Goal: Navigation & Orientation: Find specific page/section

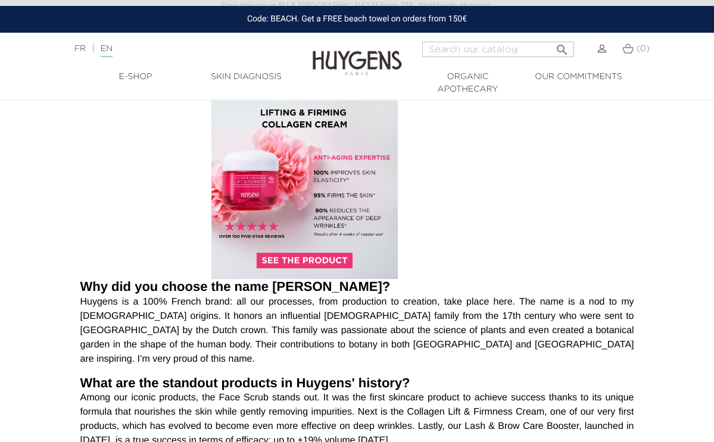
scroll to position [534, 0]
drag, startPoint x: 83, startPoint y: 254, endPoint x: 395, endPoint y: 394, distance: 342.0
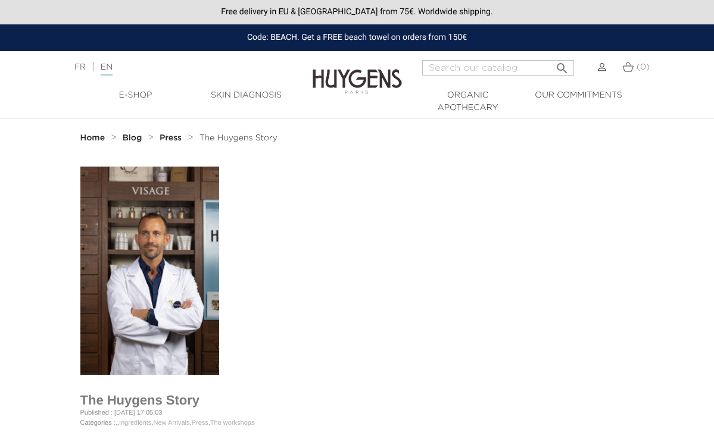
scroll to position [0, 0]
click at [129, 94] on link "  E-Shop" at bounding box center [135, 95] width 111 height 13
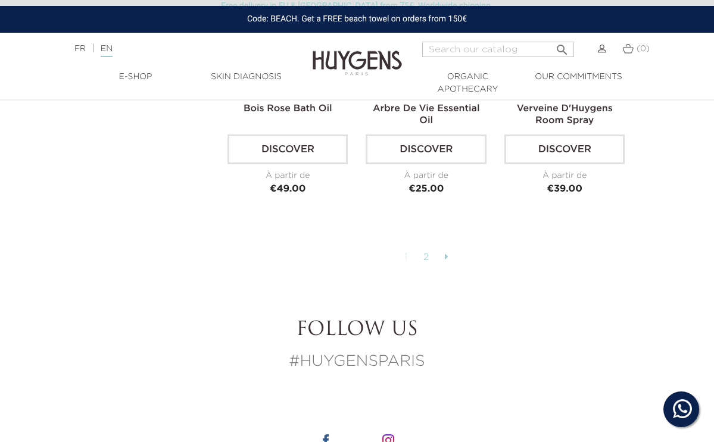
scroll to position [2833, 0]
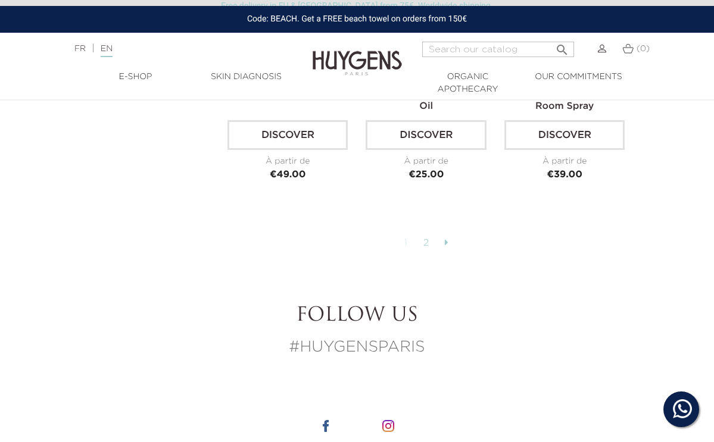
click at [426, 240] on link "2" at bounding box center [426, 243] width 18 height 20
click at [445, 239] on icon at bounding box center [447, 243] width 4 height 10
click at [425, 238] on link "2" at bounding box center [426, 243] width 18 height 20
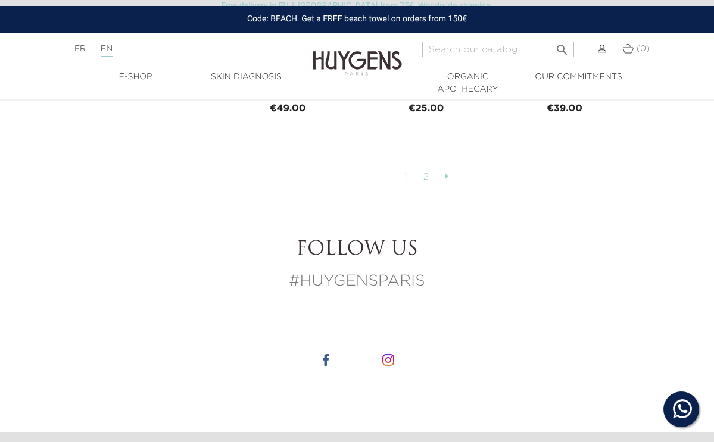
scroll to position [2900, 0]
click at [446, 172] on icon at bounding box center [447, 177] width 4 height 10
click at [406, 172] on link "1" at bounding box center [406, 177] width 16 height 20
click at [424, 173] on link "2" at bounding box center [426, 177] width 18 height 20
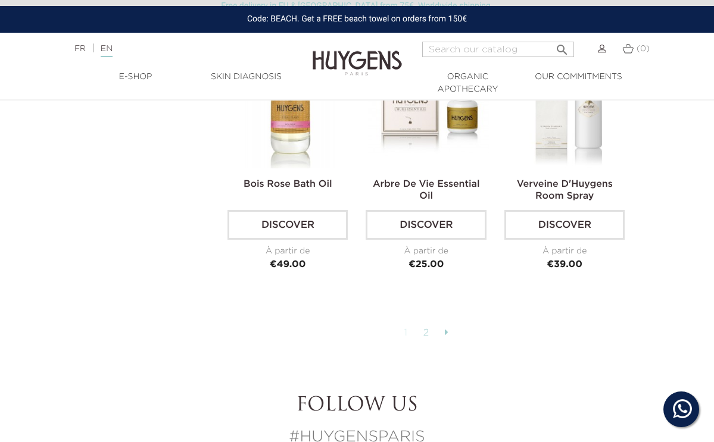
scroll to position [2743, 0]
click at [426, 328] on link "2" at bounding box center [426, 334] width 18 height 20
click at [444, 328] on link at bounding box center [446, 334] width 15 height 20
click at [357, 62] on img at bounding box center [357, 55] width 89 height 46
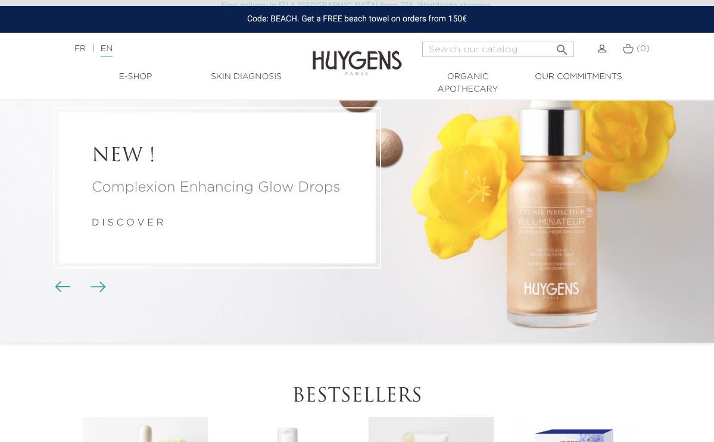
scroll to position [69, 0]
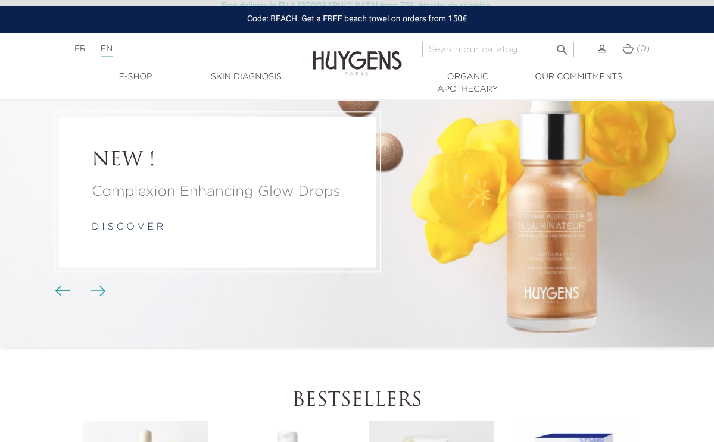
click at [99, 288] on img "Carousel buttons" at bounding box center [98, 291] width 15 height 11
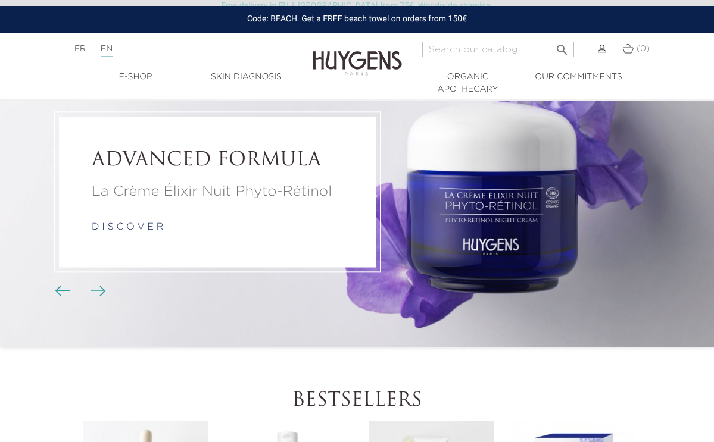
click at [99, 288] on img "Carousel buttons" at bounding box center [98, 291] width 15 height 11
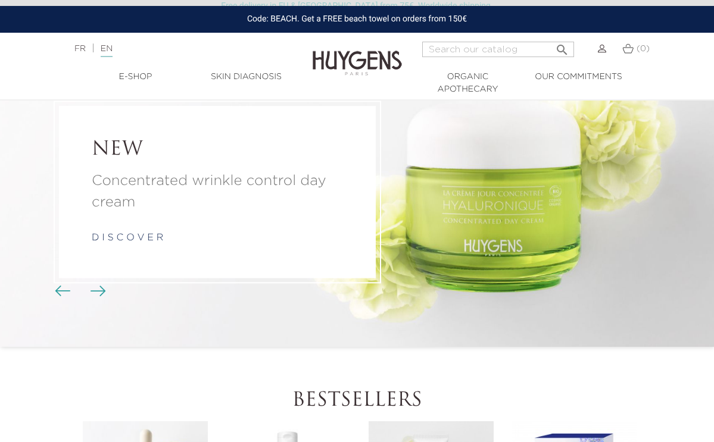
click at [99, 288] on img "Carousel buttons" at bounding box center [98, 291] width 15 height 11
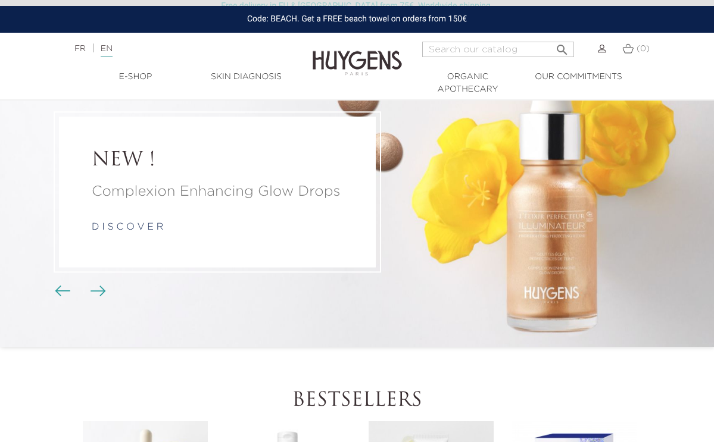
click at [99, 288] on img "Carousel buttons" at bounding box center [98, 291] width 15 height 11
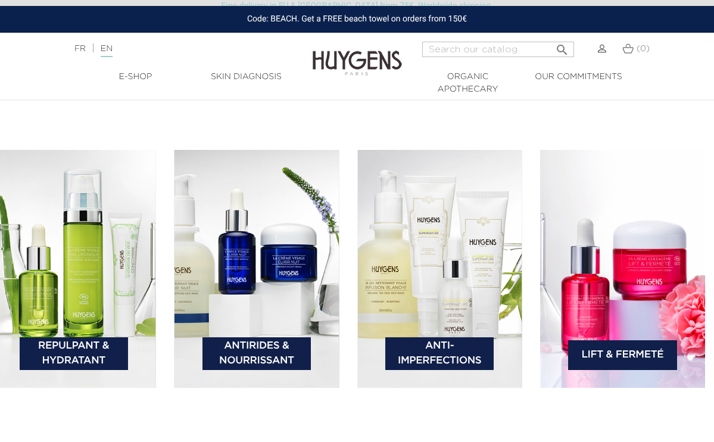
scroll to position [1617, 9]
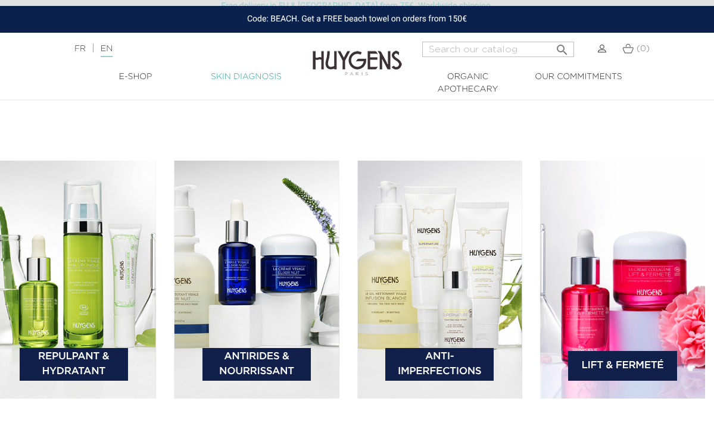
click at [236, 76] on link "Skin Diagnosis" at bounding box center [246, 77] width 111 height 13
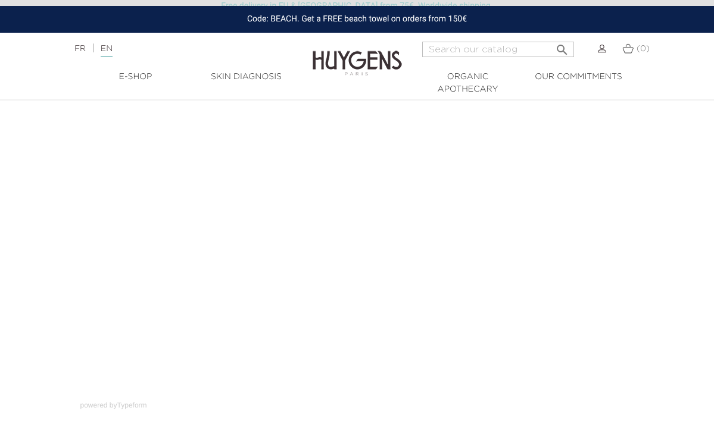
scroll to position [17, 0]
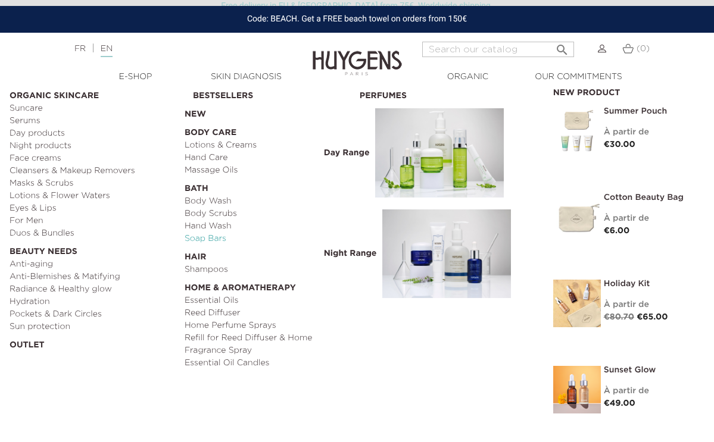
click at [199, 240] on link "Soap Bars" at bounding box center [268, 239] width 167 height 13
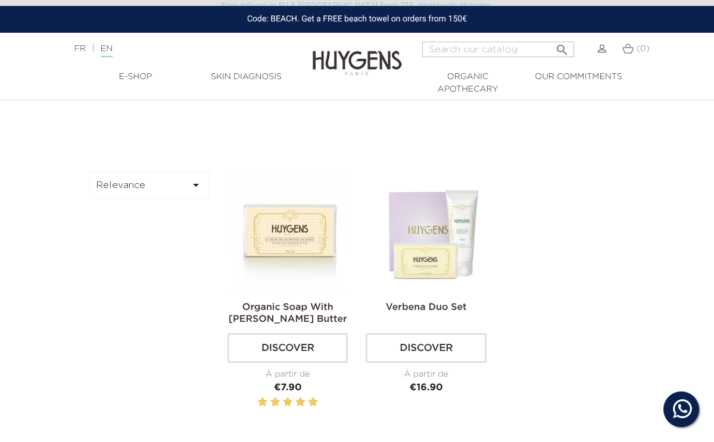
scroll to position [296, 0]
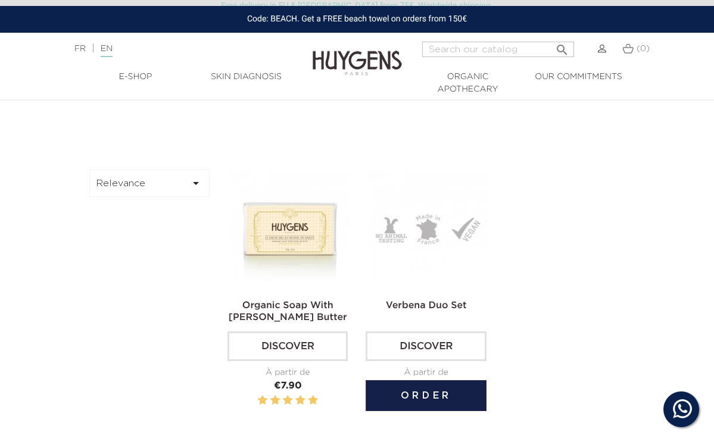
click at [420, 301] on link "Verbena Duo Set" at bounding box center [426, 306] width 81 height 10
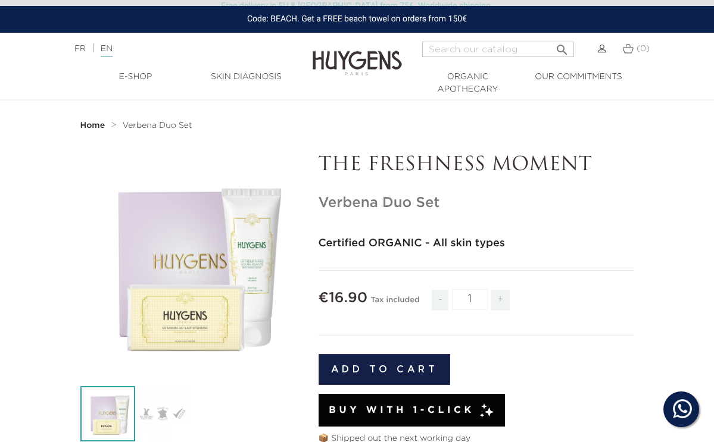
scroll to position [2, 0]
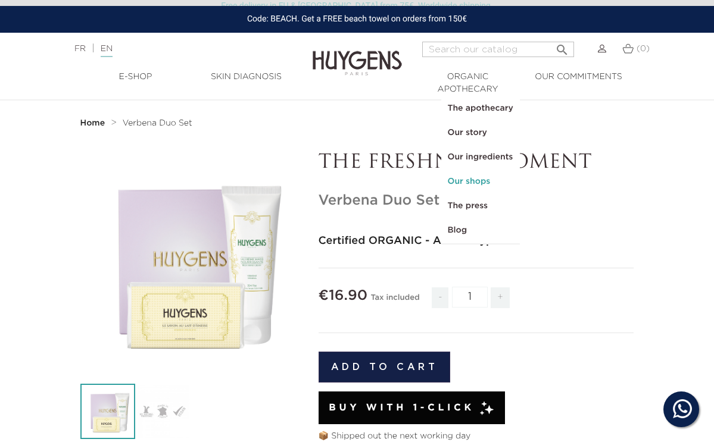
click at [464, 184] on link "Our shops" at bounding box center [480, 182] width 77 height 24
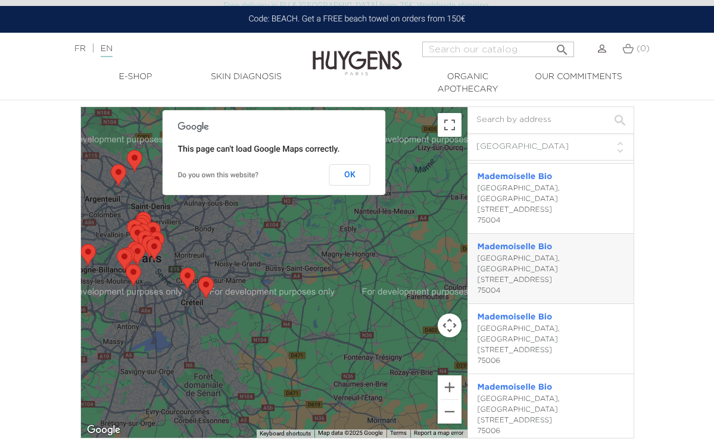
scroll to position [218, 0]
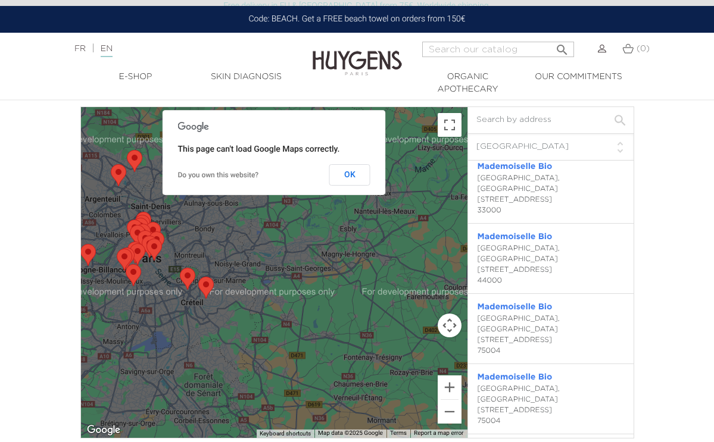
select select "NL"
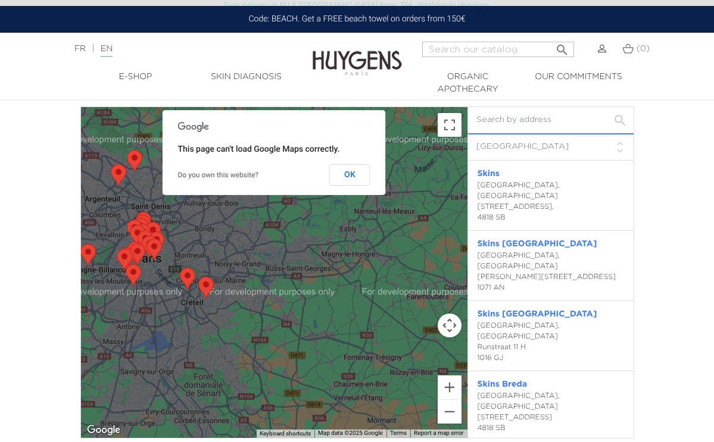
scroll to position [0, 0]
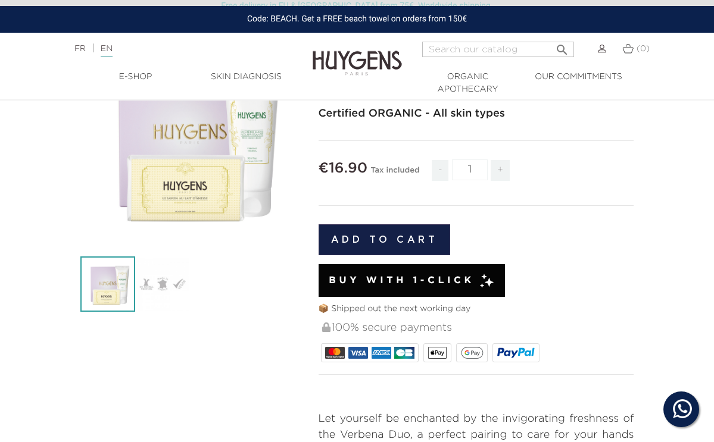
scroll to position [130, 0]
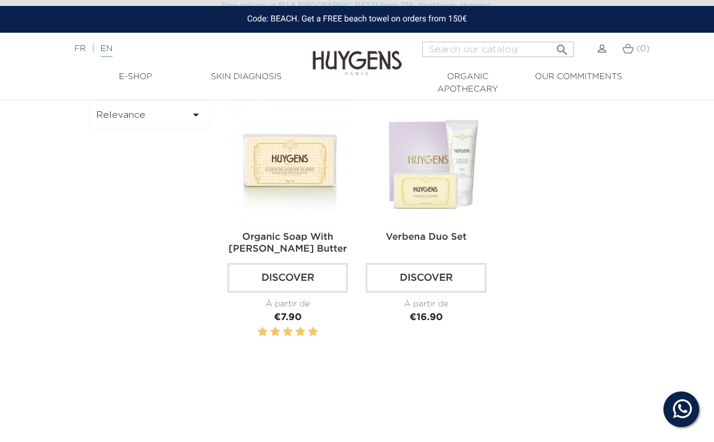
scroll to position [366, 0]
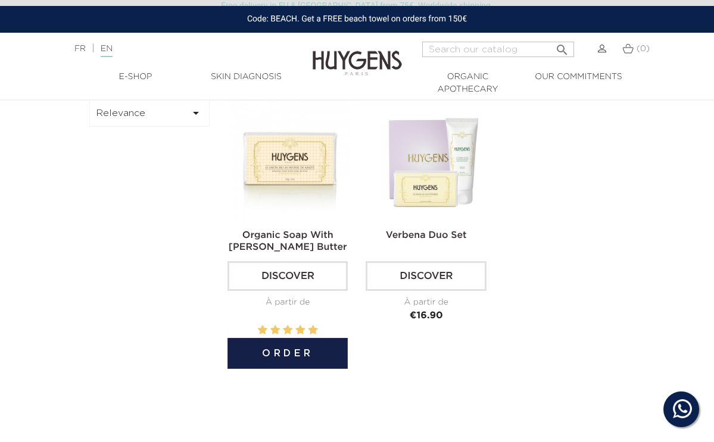
click at [297, 158] on img at bounding box center [290, 159] width 120 height 120
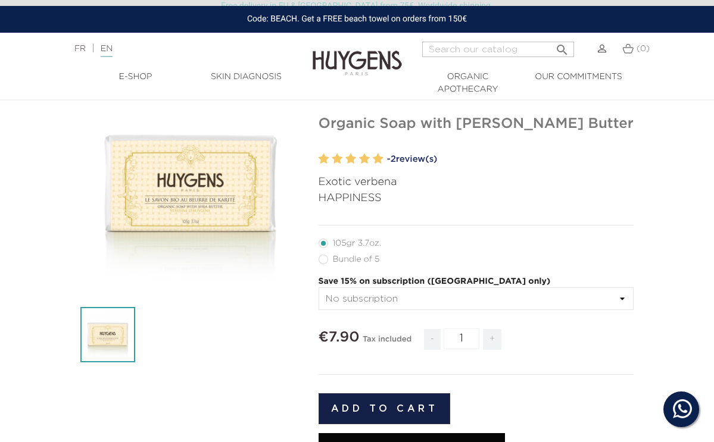
scroll to position [80, 0]
click at [323, 258] on label63"] "Bundle of 5" at bounding box center [357, 259] width 76 height 10
radio input "true"
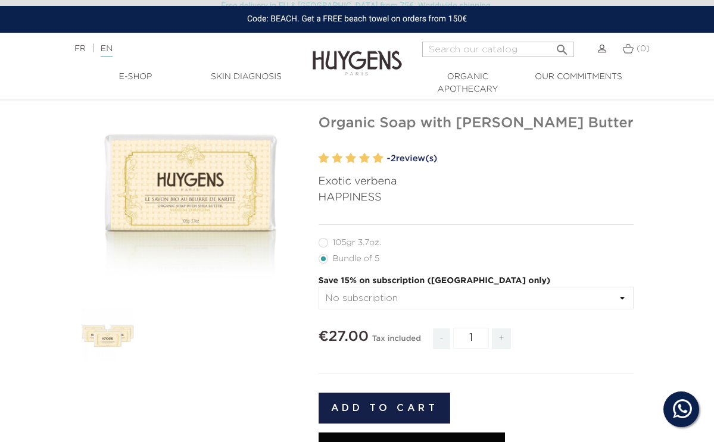
click at [323, 242] on label53"] "105gr 3.7oz." at bounding box center [357, 243] width 77 height 10
radio input "true"
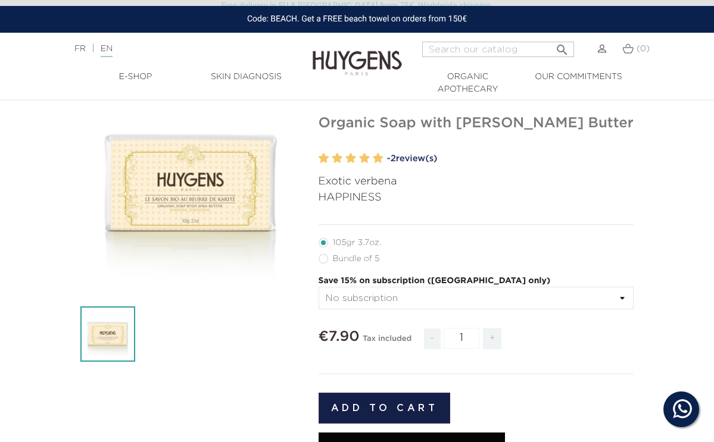
click at [323, 257] on label63"] "Bundle of 5" at bounding box center [357, 259] width 76 height 10
radio input "true"
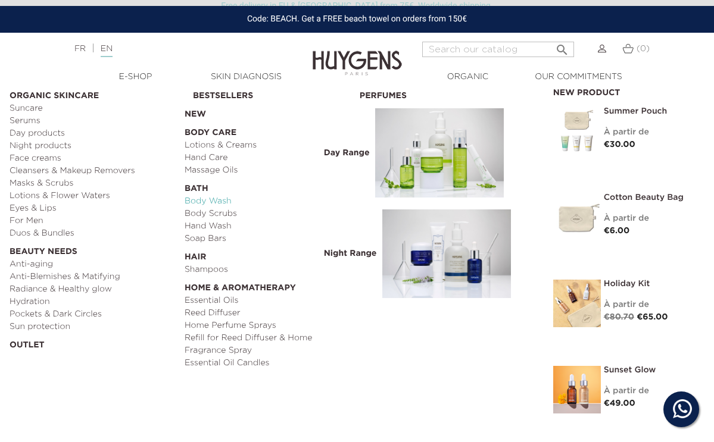
click at [201, 202] on link "Body Wash" at bounding box center [268, 201] width 167 height 13
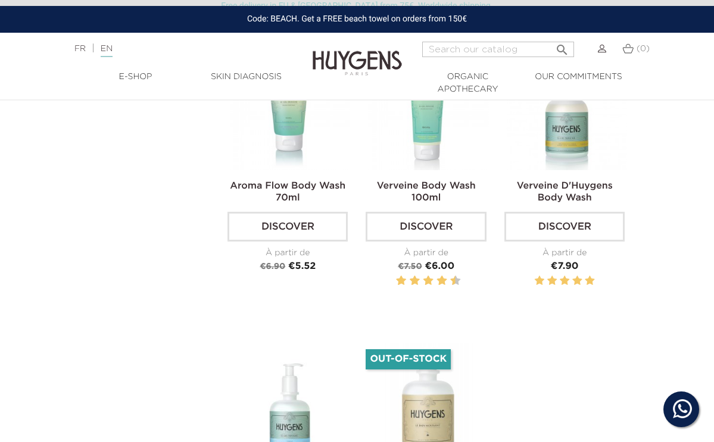
scroll to position [344, 0]
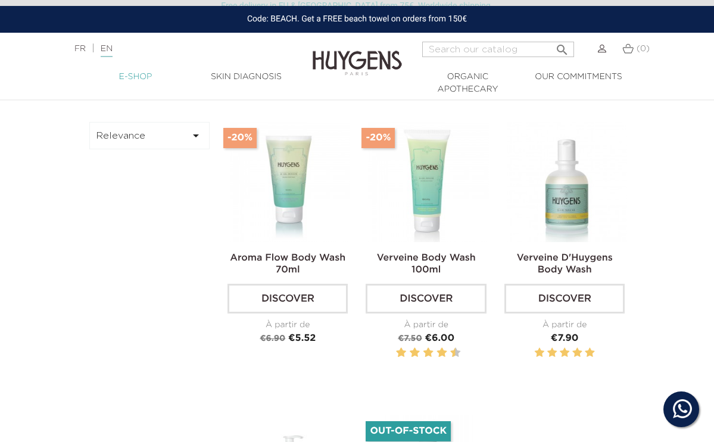
click at [132, 74] on link "  E-Shop" at bounding box center [135, 77] width 111 height 13
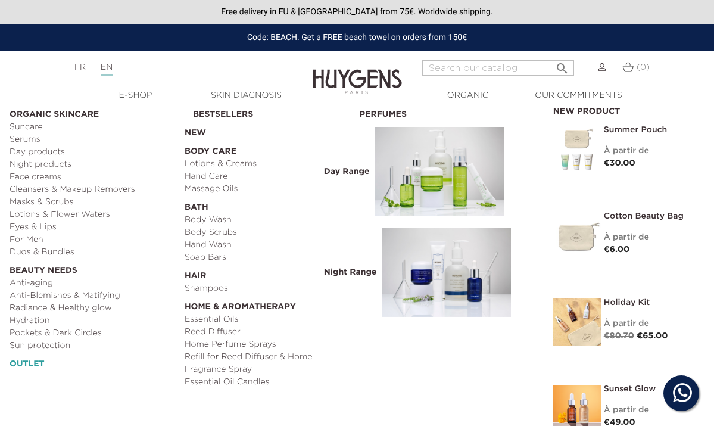
click at [29, 361] on link "OUTLET" at bounding box center [93, 361] width 167 height 18
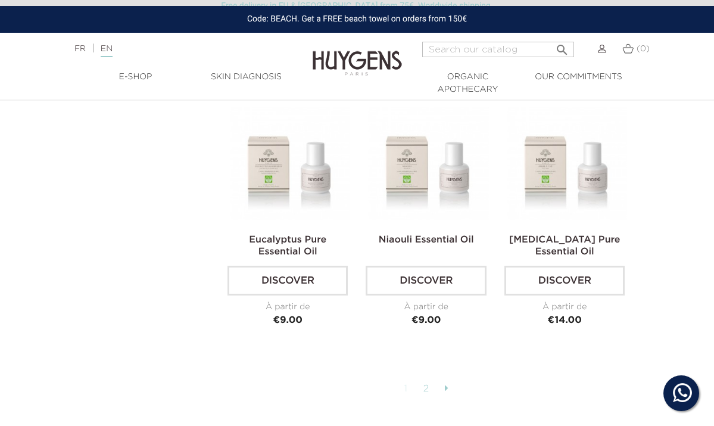
scroll to position [2630, 0]
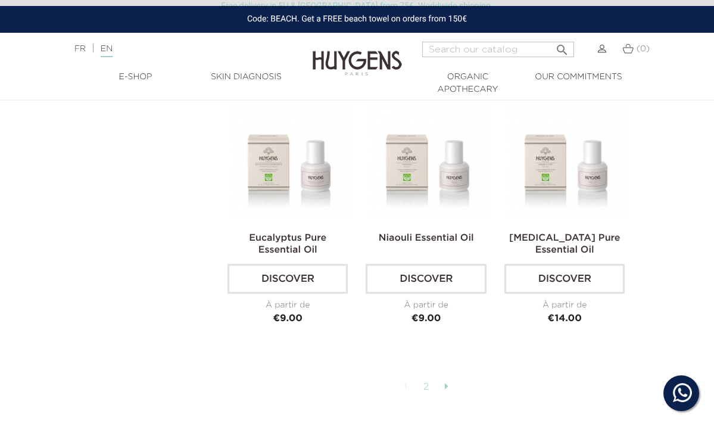
click at [427, 377] on link "2" at bounding box center [426, 387] width 18 height 20
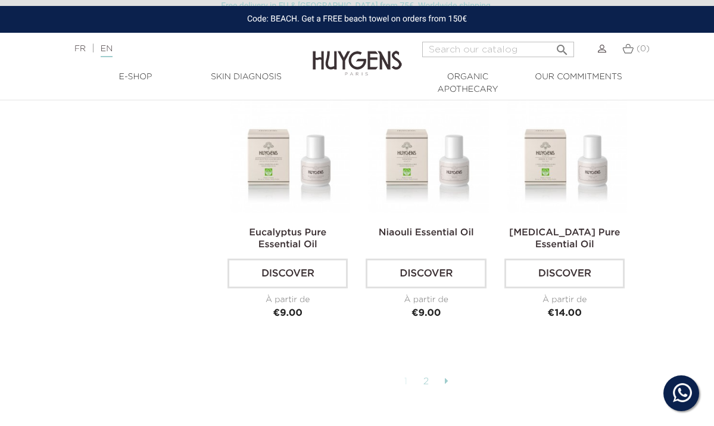
scroll to position [2636, 0]
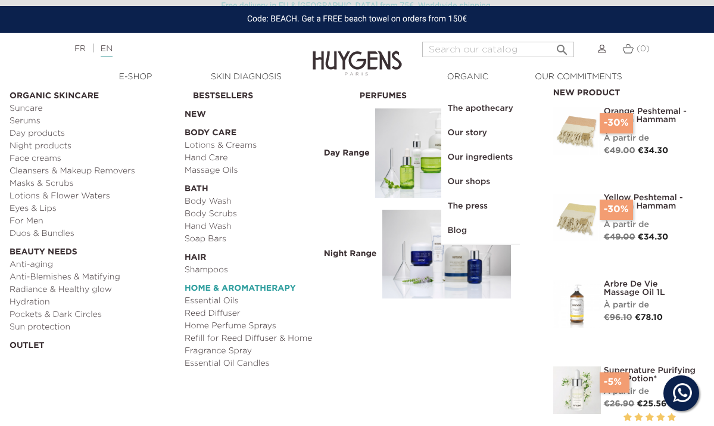
click at [222, 285] on link "  Home & Aromatherapy" at bounding box center [268, 285] width 167 height 18
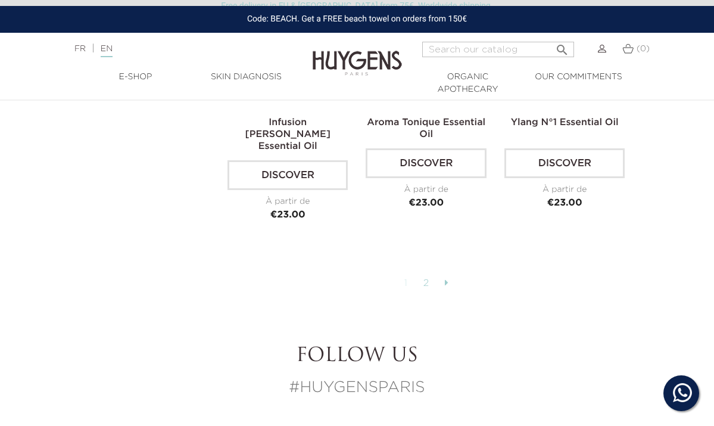
scroll to position [2838, 0]
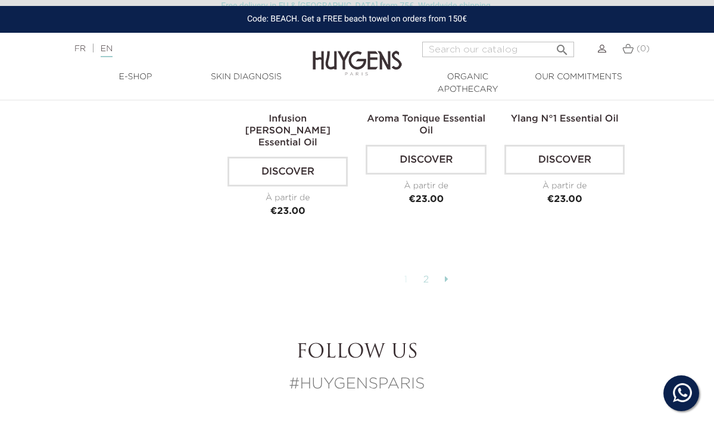
click at [446, 274] on icon at bounding box center [447, 279] width 4 height 10
